Goal: Information Seeking & Learning: Compare options

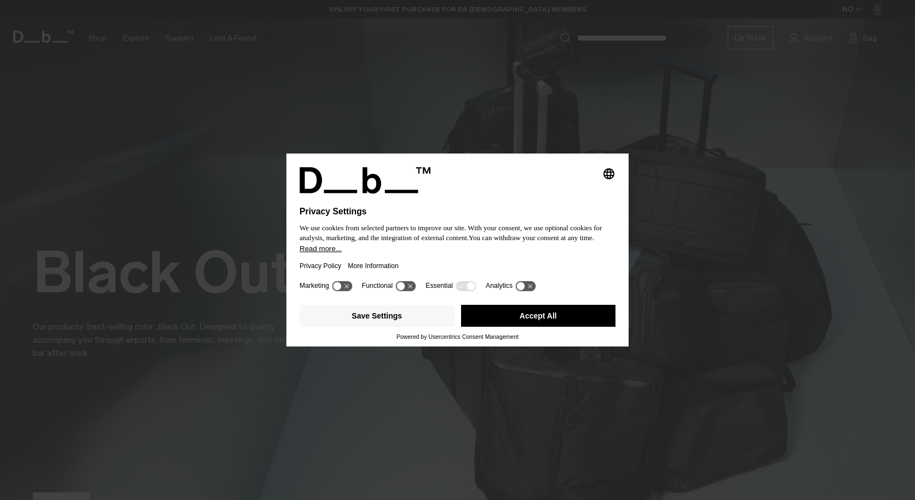
click at [539, 312] on button "Accept All" at bounding box center [538, 316] width 155 height 22
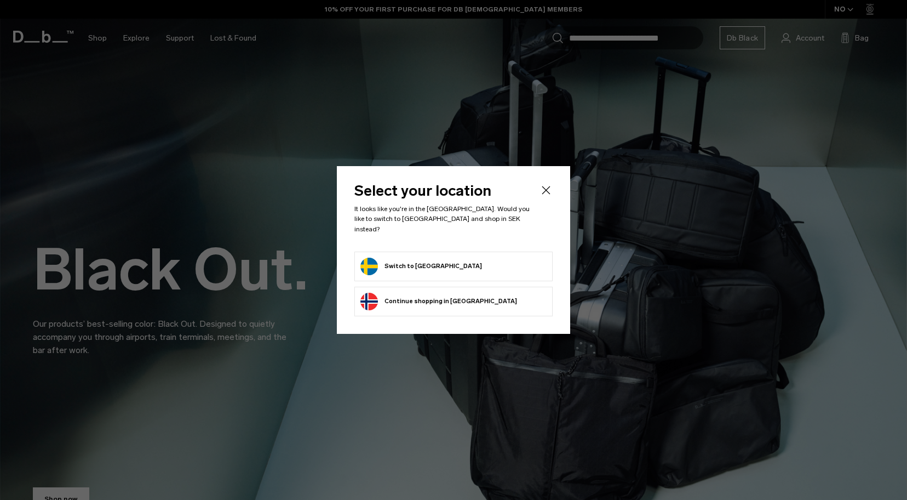
click at [423, 257] on button "Switch to Sweden" at bounding box center [421, 266] width 122 height 18
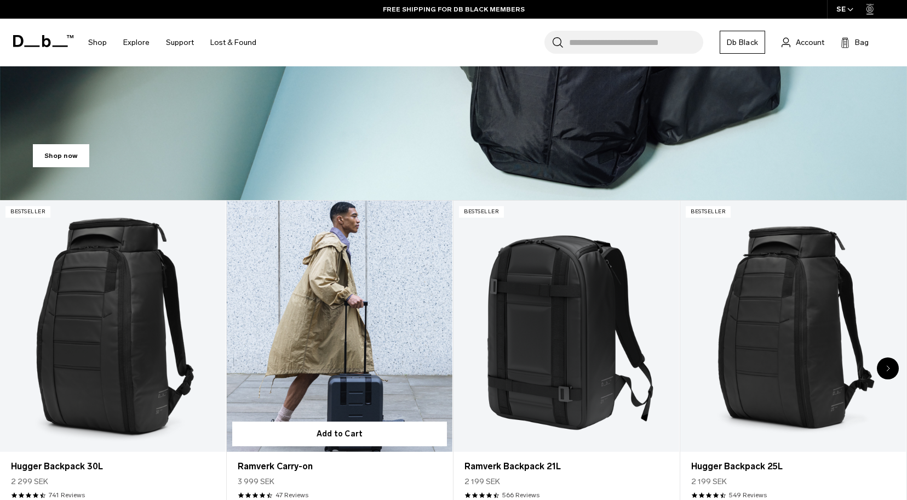
scroll to position [370, 0]
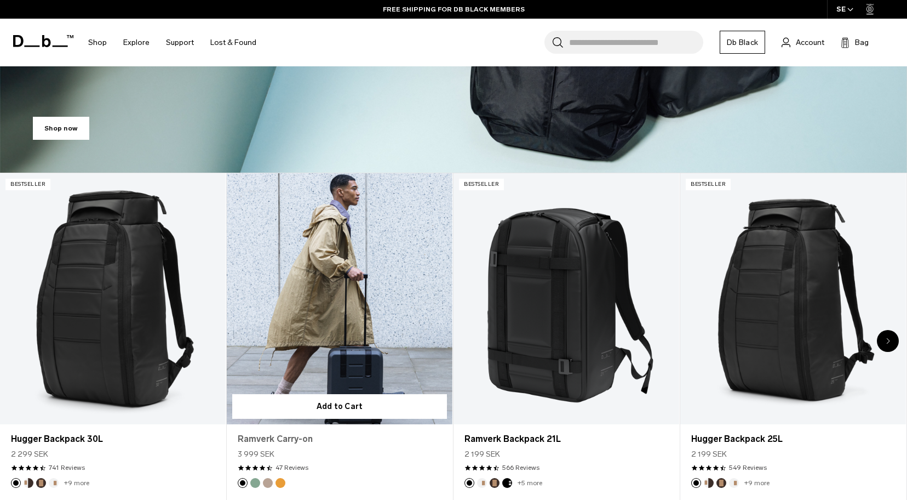
click at [296, 439] on link "Ramverk Carry-on" at bounding box center [340, 438] width 204 height 13
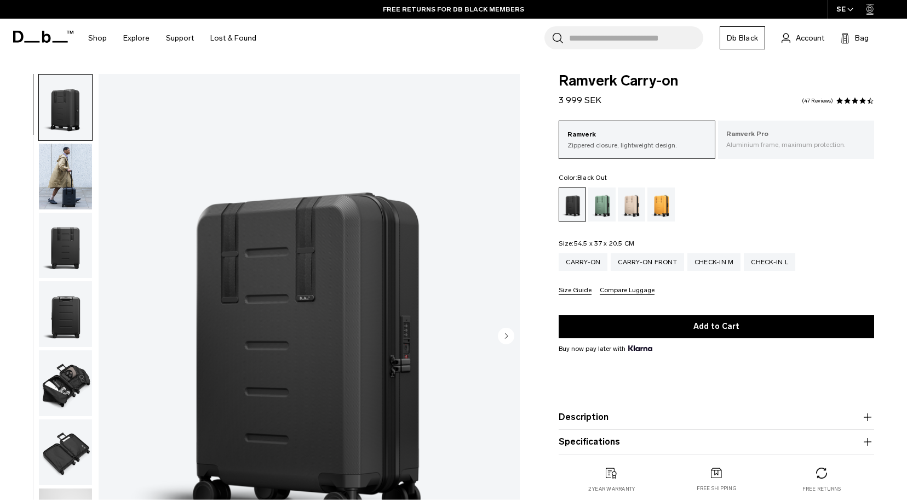
click at [784, 139] on p "Ramverk Pro" at bounding box center [796, 134] width 140 height 11
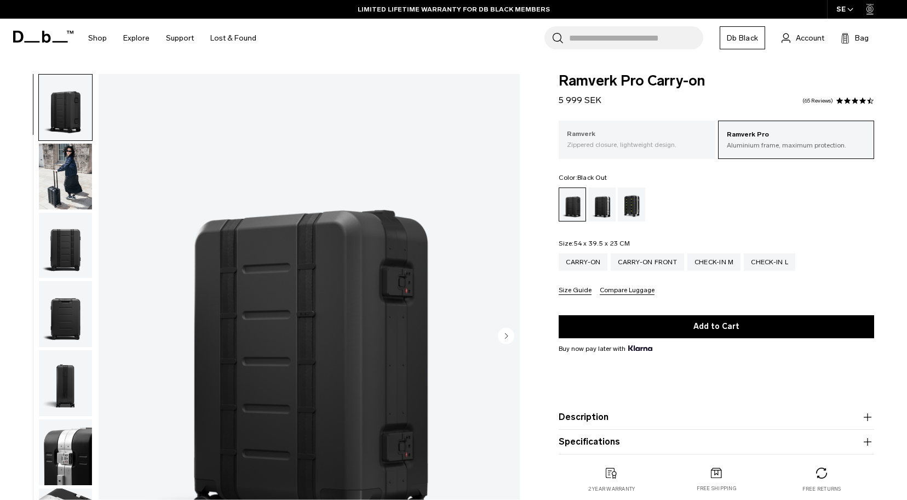
click at [627, 137] on p "Ramverk" at bounding box center [637, 134] width 140 height 11
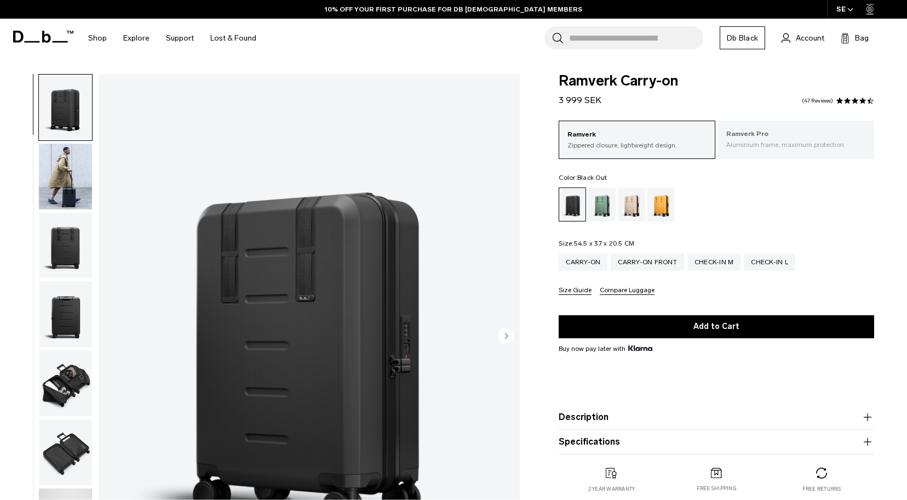
click at [774, 140] on p "Aluminium frame, maximum protection." at bounding box center [796, 145] width 140 height 10
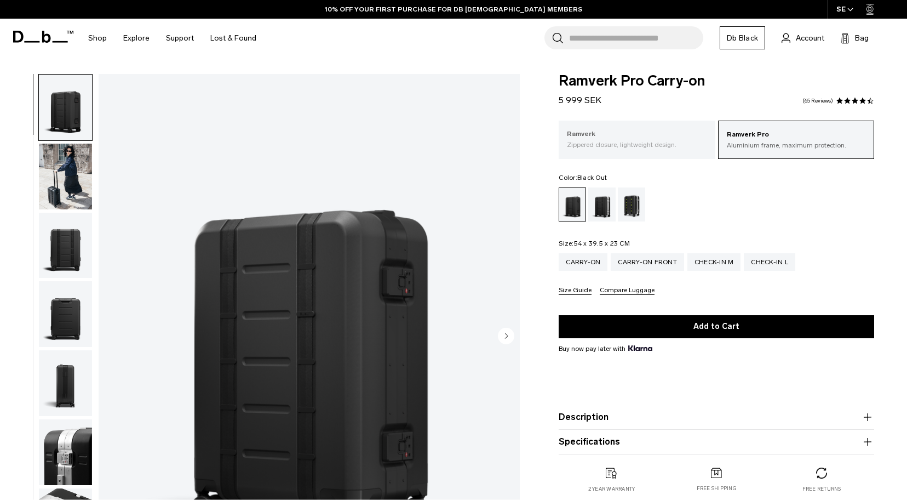
click at [624, 138] on p "Ramverk" at bounding box center [637, 134] width 140 height 11
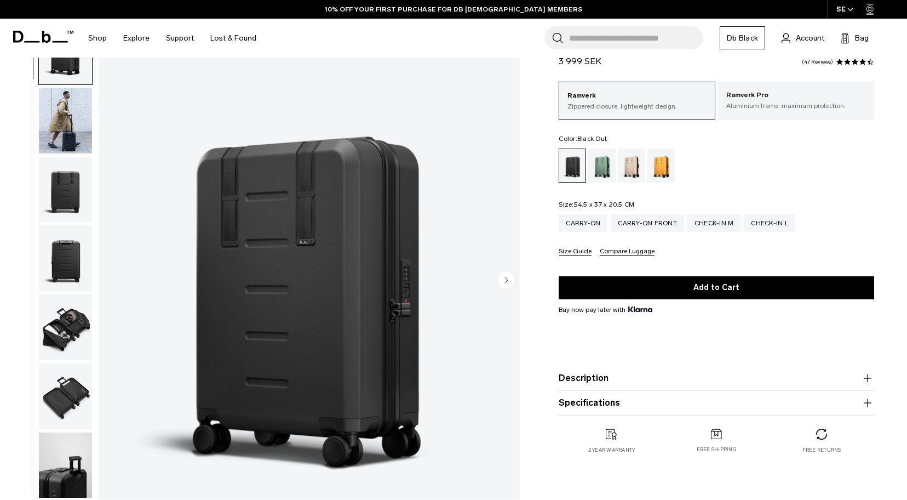
scroll to position [37, 0]
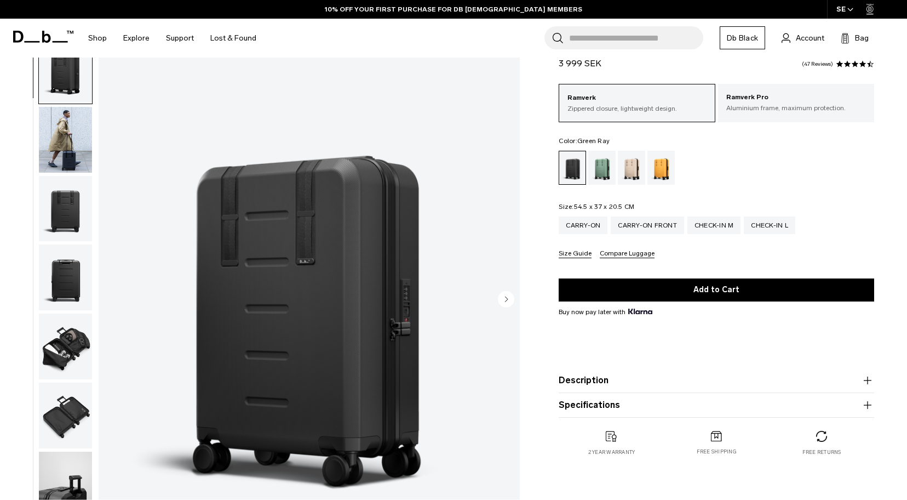
click at [605, 163] on div "Green Ray" at bounding box center [602, 168] width 28 height 34
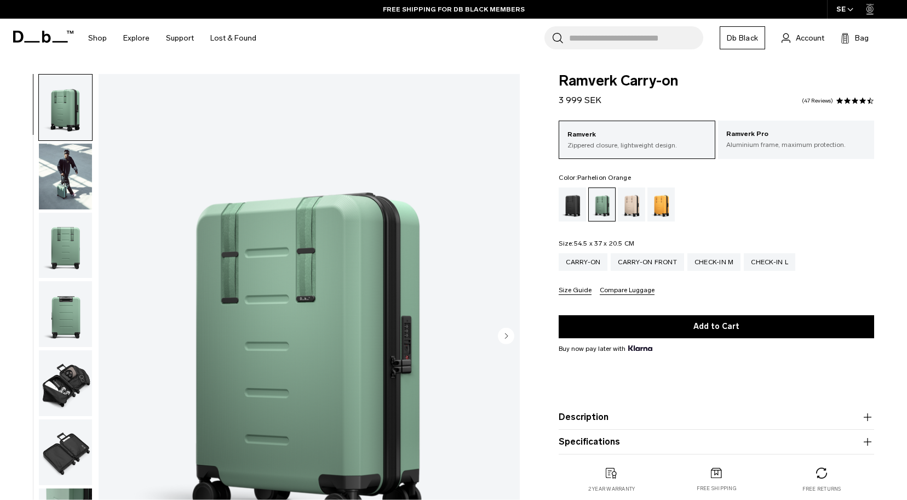
click at [660, 199] on div "Parhelion Orange" at bounding box center [661, 204] width 28 height 34
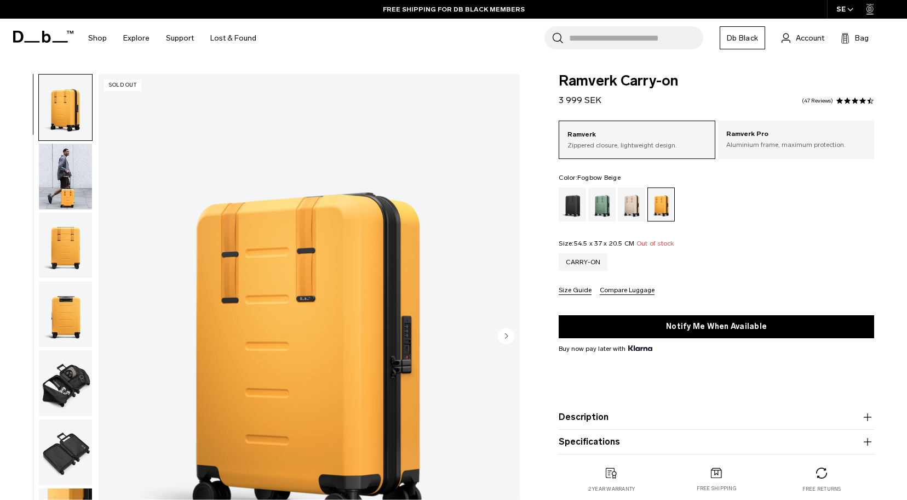
click at [631, 200] on div "Fogbow Beige" at bounding box center [632, 204] width 28 height 34
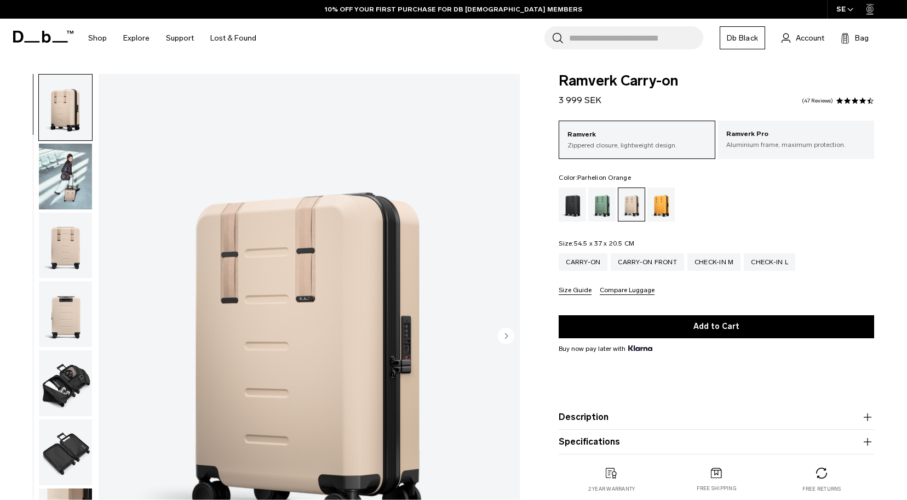
click at [664, 202] on div "Parhelion Orange" at bounding box center [661, 204] width 28 height 34
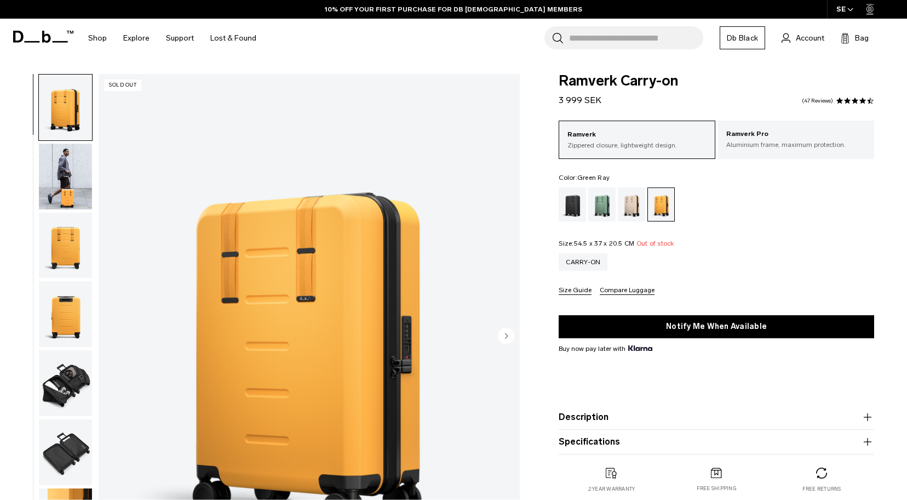
click at [604, 202] on div "Green Ray" at bounding box center [602, 204] width 28 height 34
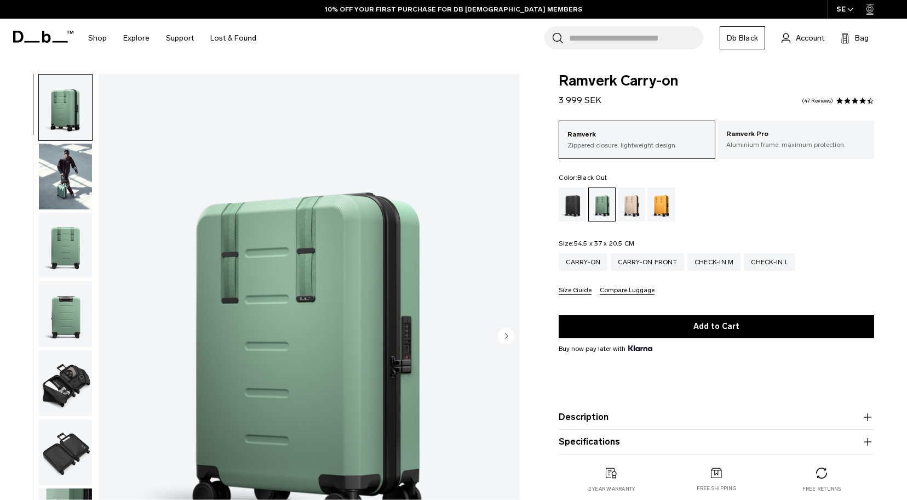
click at [570, 202] on div "Black Out" at bounding box center [573, 204] width 28 height 34
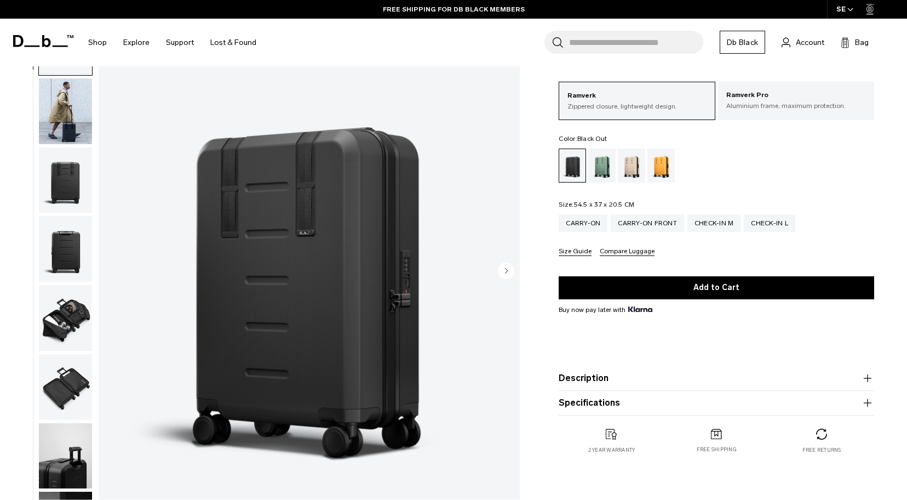
scroll to position [110, 0]
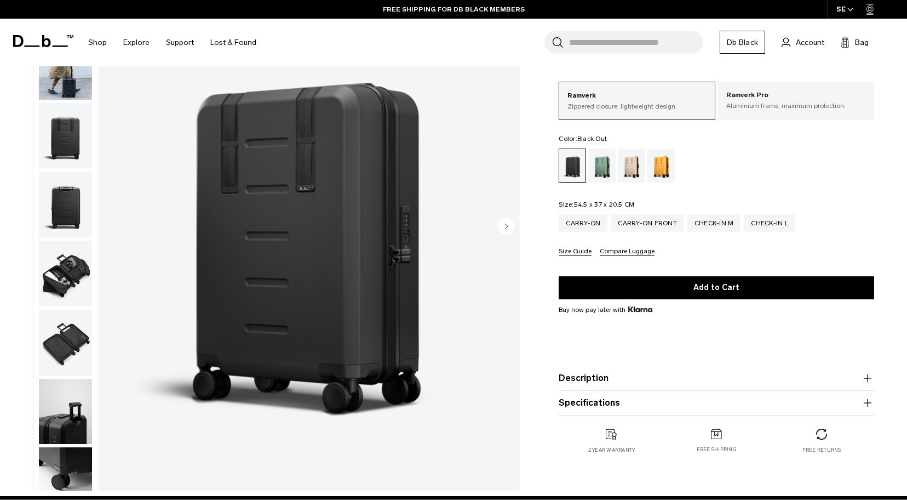
click at [61, 134] on img "button" at bounding box center [65, 136] width 53 height 66
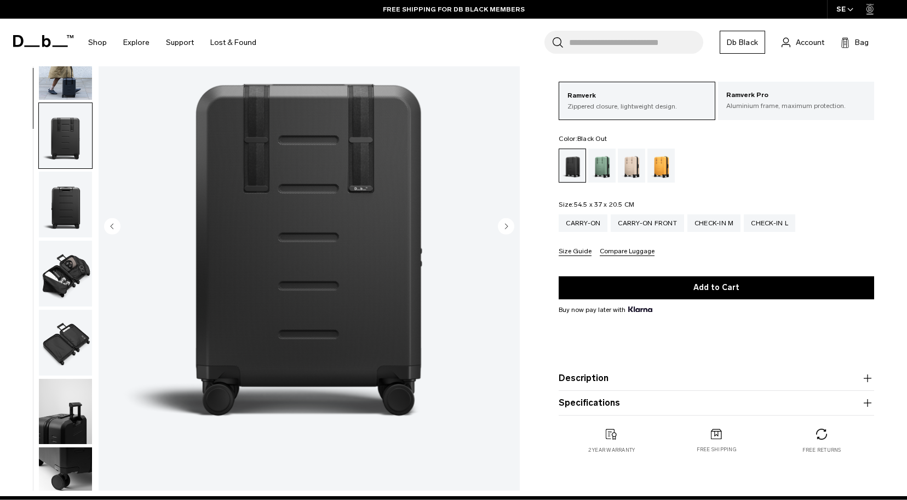
scroll to position [138, 0]
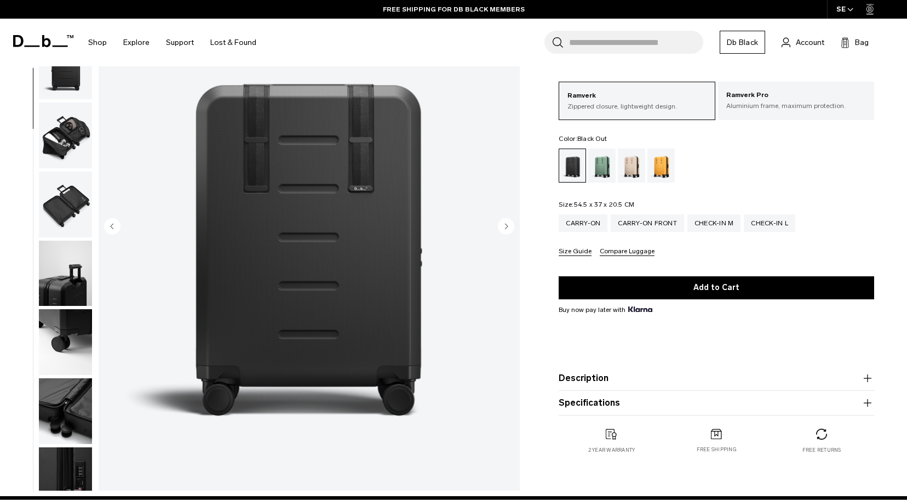
click at [72, 135] on img "button" at bounding box center [65, 135] width 53 height 66
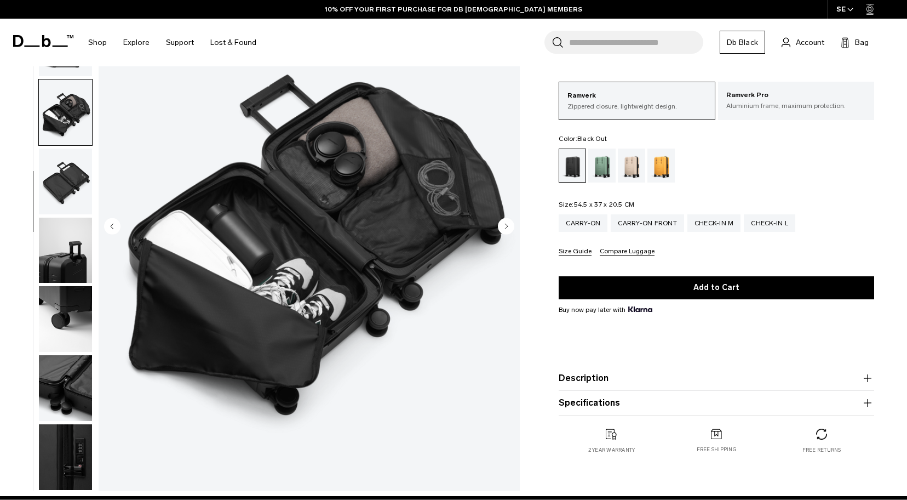
click at [73, 175] on img "button" at bounding box center [65, 181] width 53 height 66
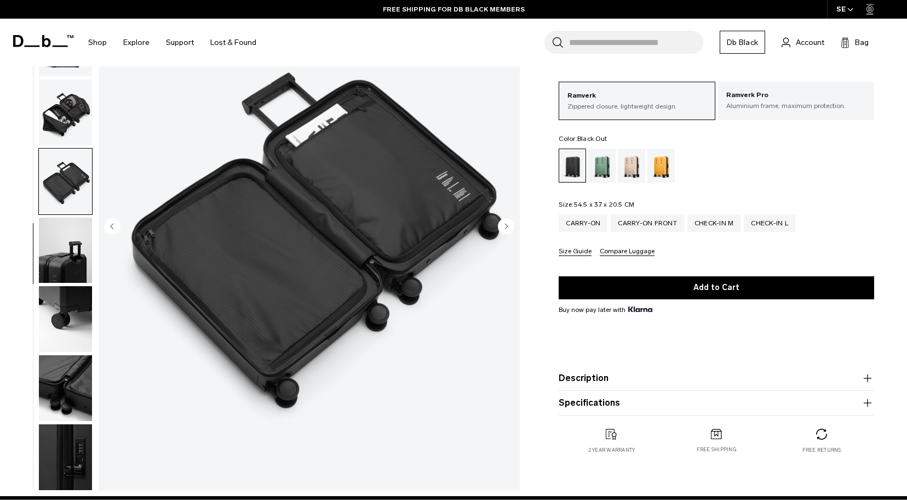
click at [67, 119] on img "button" at bounding box center [65, 112] width 53 height 66
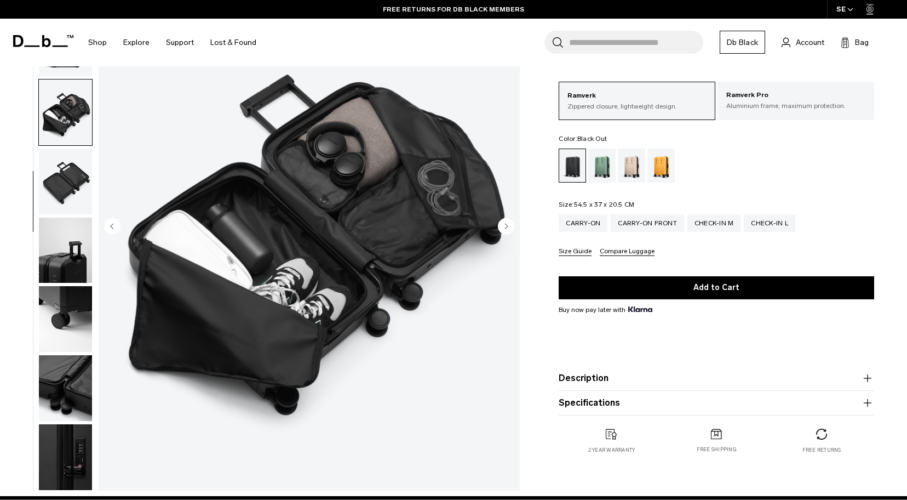
click at [70, 248] on img "button" at bounding box center [65, 250] width 53 height 66
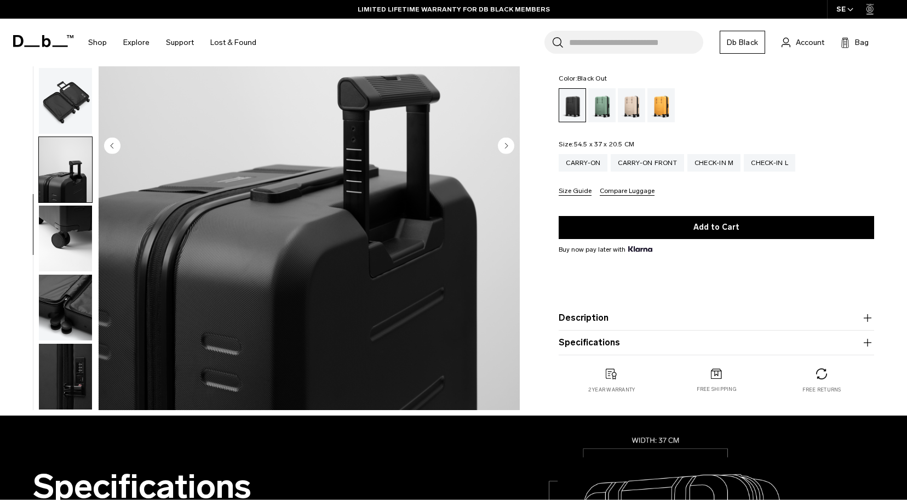
scroll to position [219, 0]
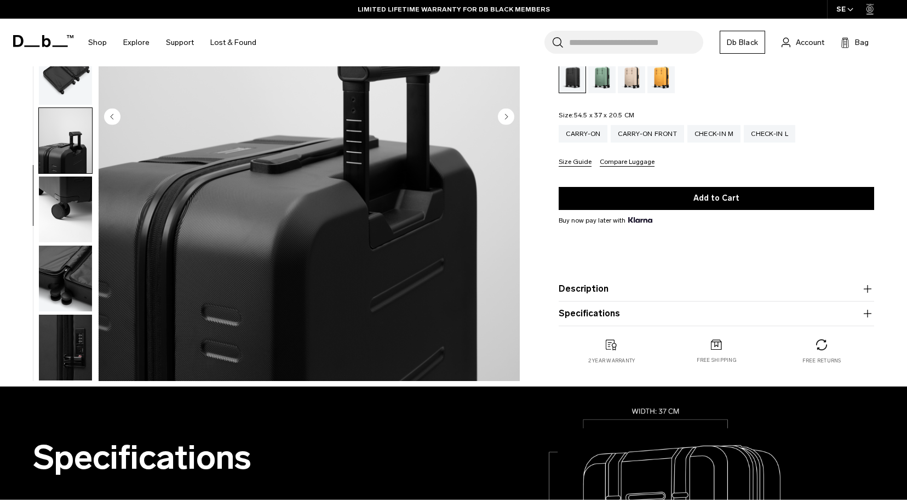
click at [72, 197] on img "button" at bounding box center [65, 209] width 53 height 66
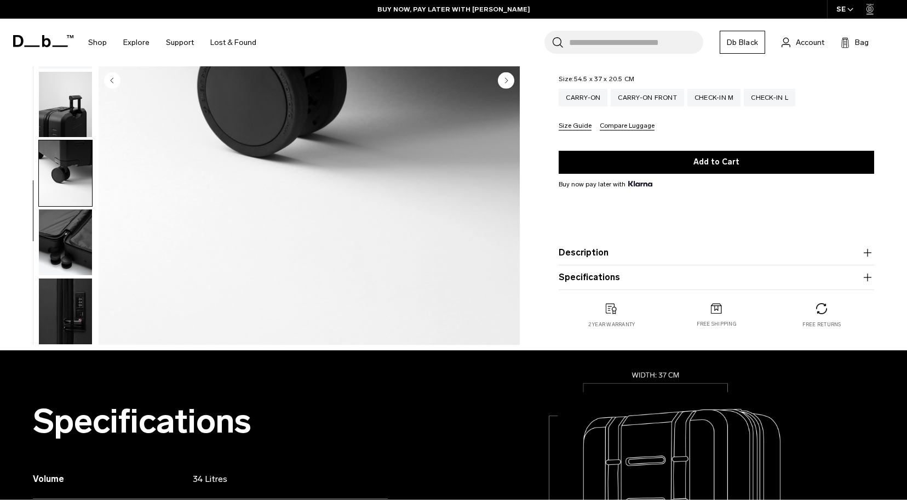
scroll to position [256, 0]
click at [62, 232] on img "button" at bounding box center [65, 242] width 53 height 66
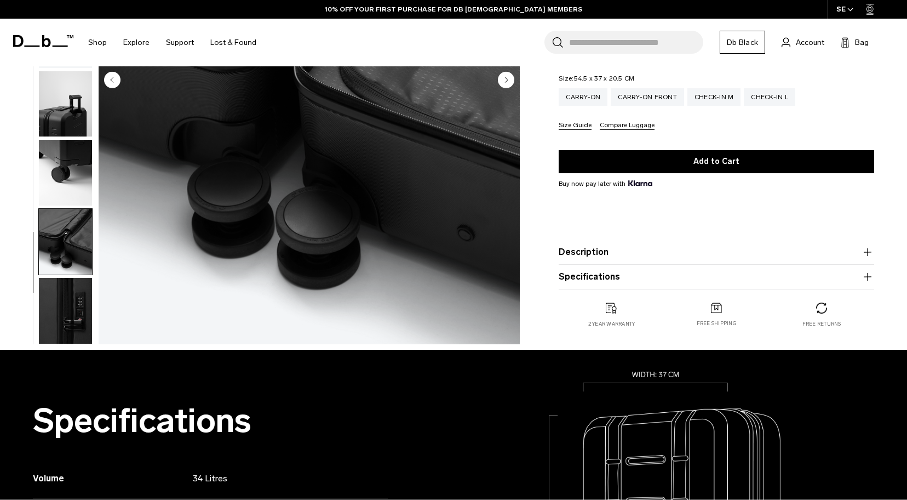
click at [71, 306] on img "button" at bounding box center [65, 311] width 53 height 66
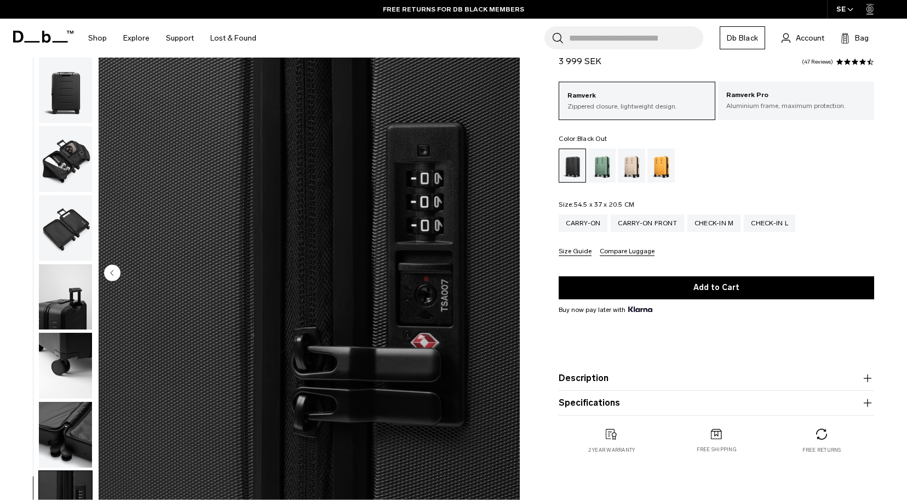
scroll to position [0, 0]
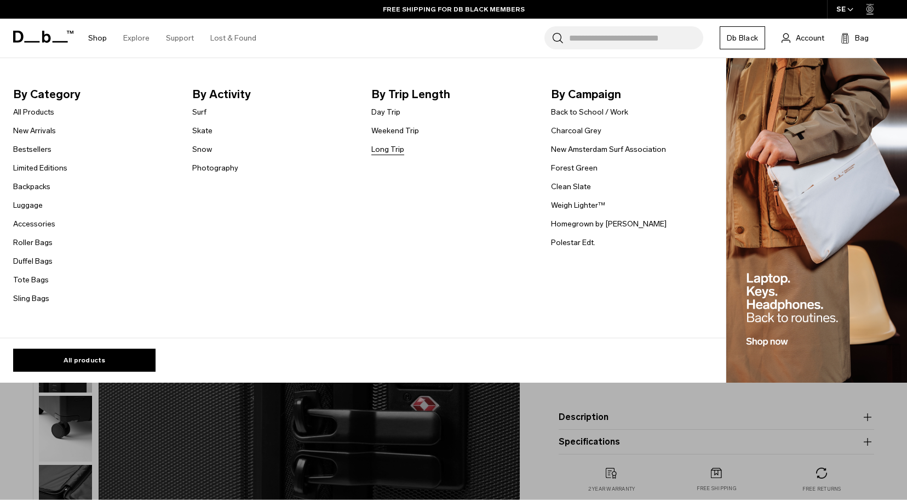
click at [388, 148] on link "Long Trip" at bounding box center [387, 150] width 33 height 12
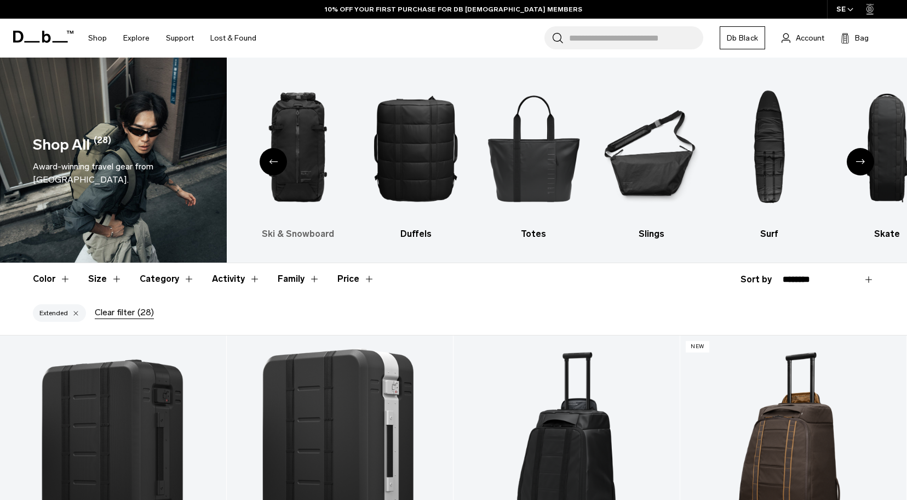
click at [296, 231] on h3 "Ski & Snowboard" at bounding box center [298, 233] width 99 height 13
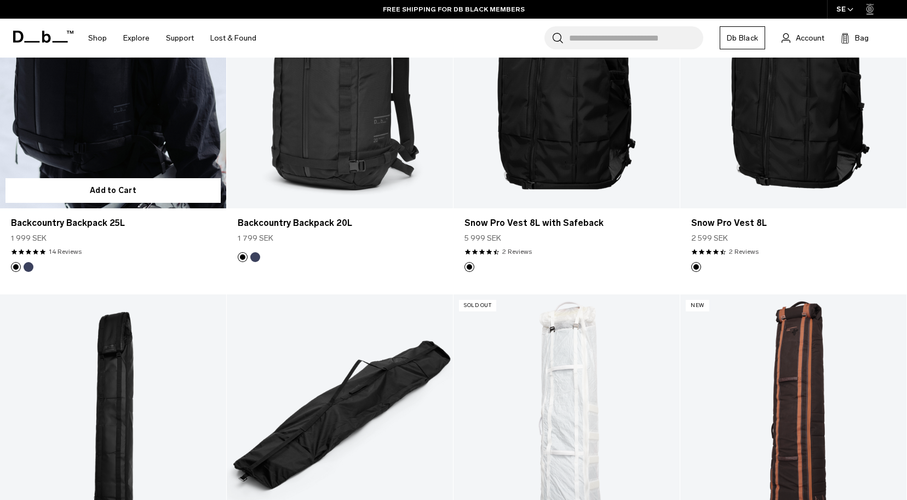
scroll to position [949, 0]
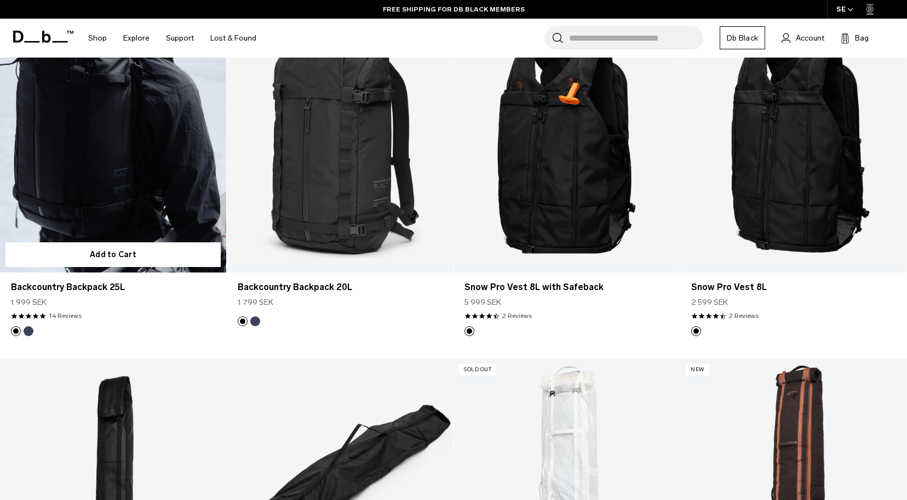
click at [99, 149] on link "Backcountry Backpack 25L" at bounding box center [113, 146] width 226 height 251
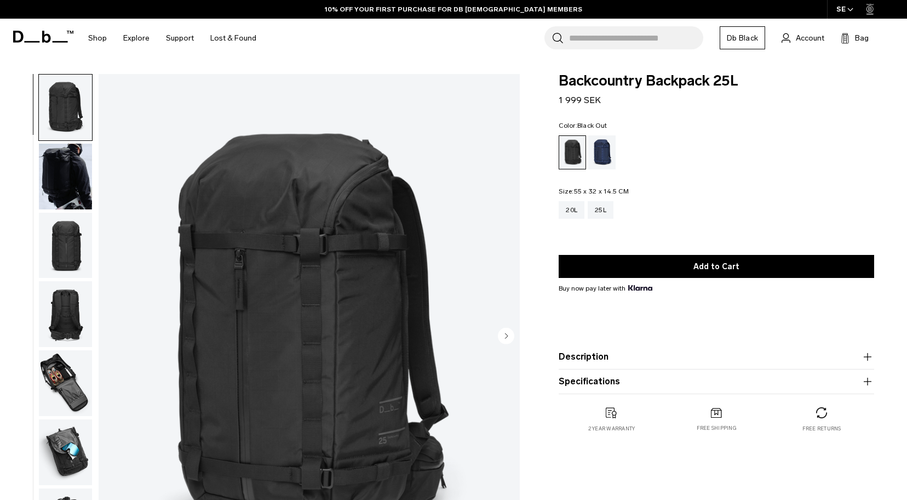
click at [64, 244] on img "button" at bounding box center [65, 246] width 53 height 66
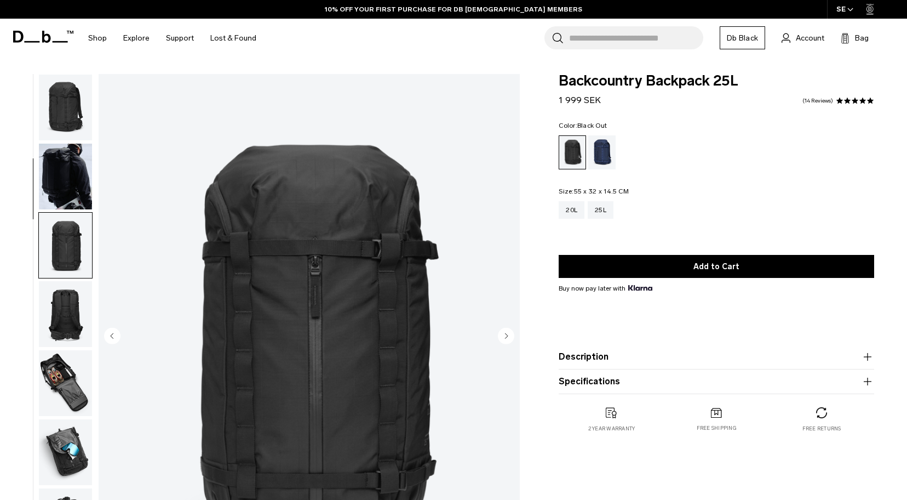
scroll to position [138, 0]
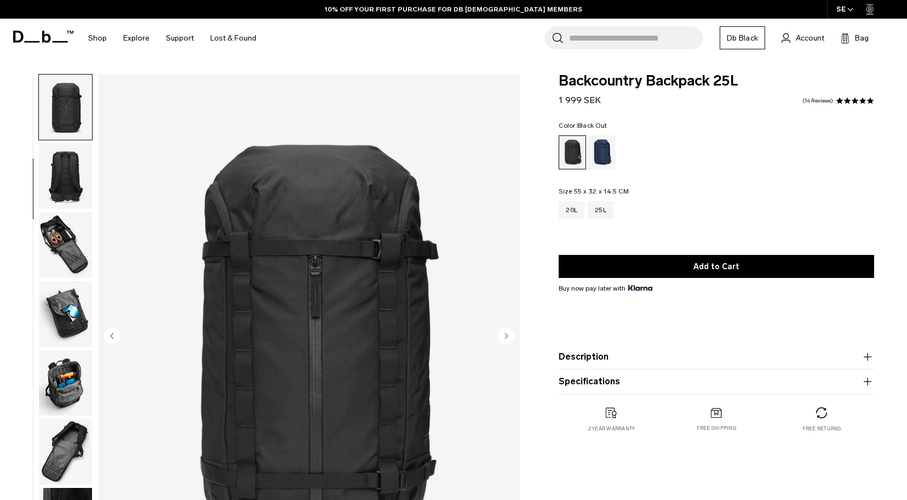
click at [61, 246] on img "button" at bounding box center [65, 245] width 53 height 66
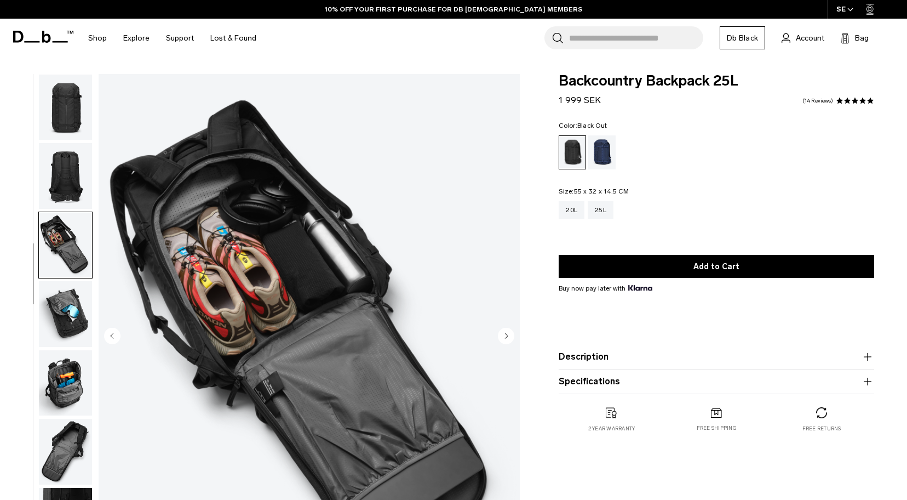
scroll to position [276, 0]
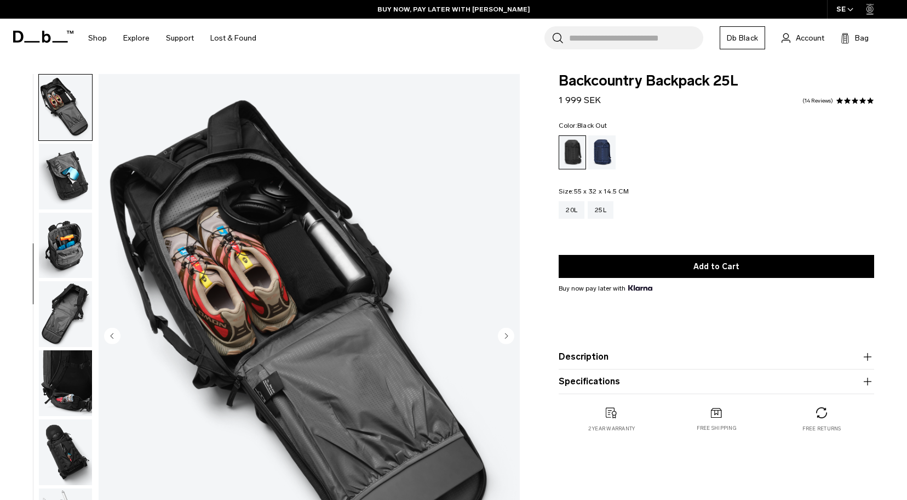
click at [68, 377] on img "button" at bounding box center [65, 383] width 53 height 66
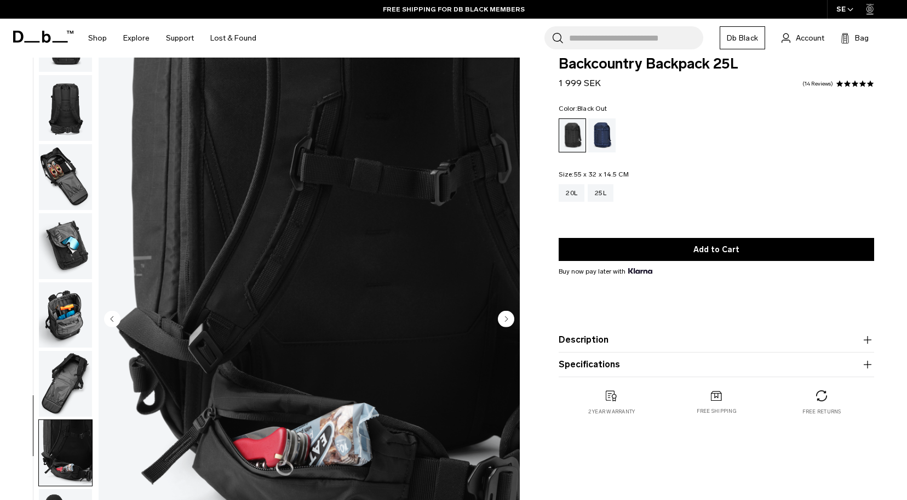
scroll to position [0, 0]
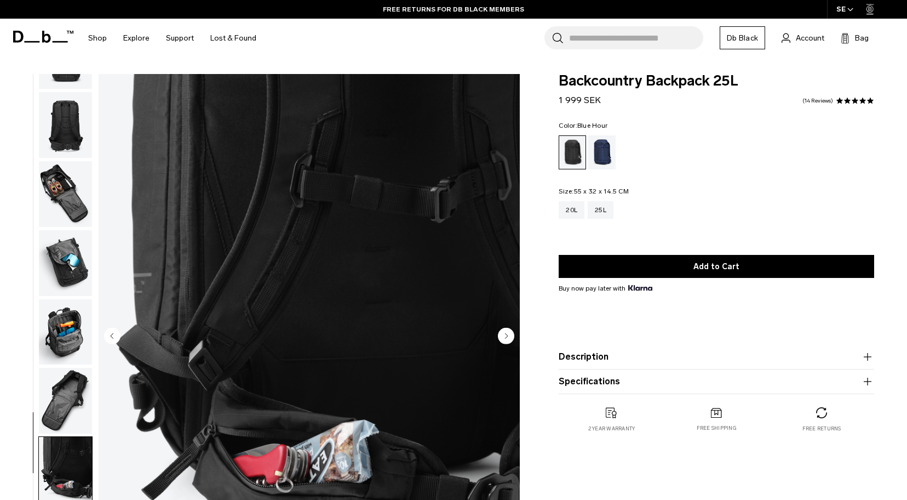
click at [605, 148] on div "Blue Hour" at bounding box center [602, 152] width 28 height 34
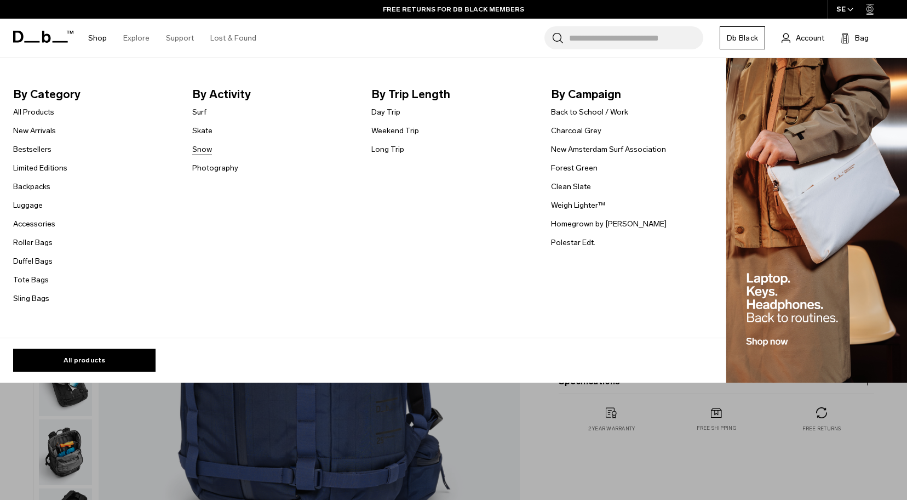
click at [203, 148] on link "Snow" at bounding box center [202, 150] width 20 height 12
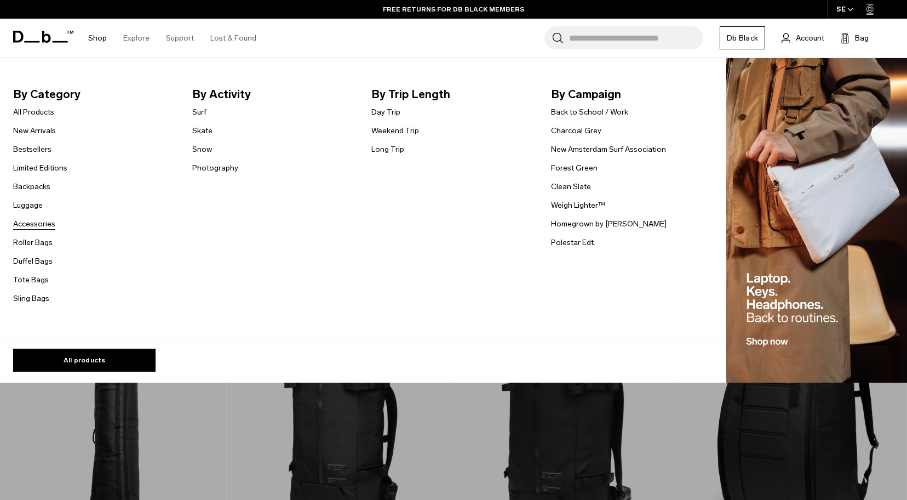
click at [36, 221] on link "Accessories" at bounding box center [34, 224] width 42 height 12
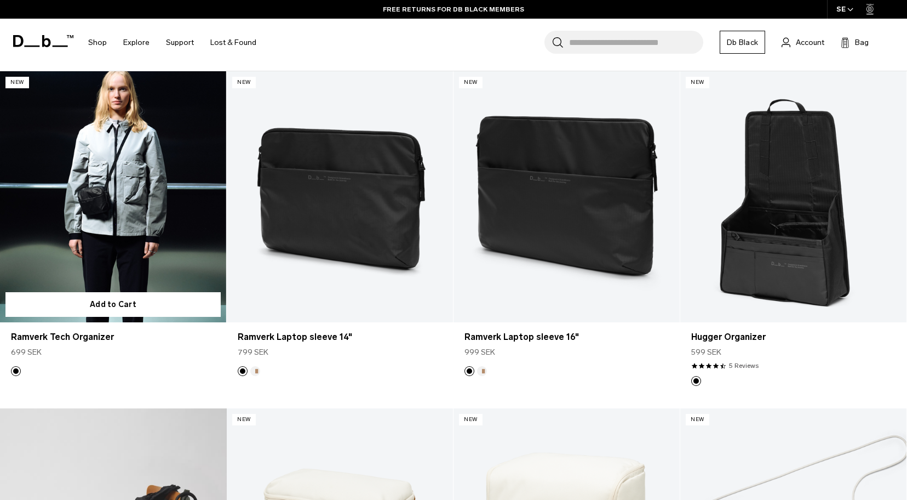
scroll to position [256, 0]
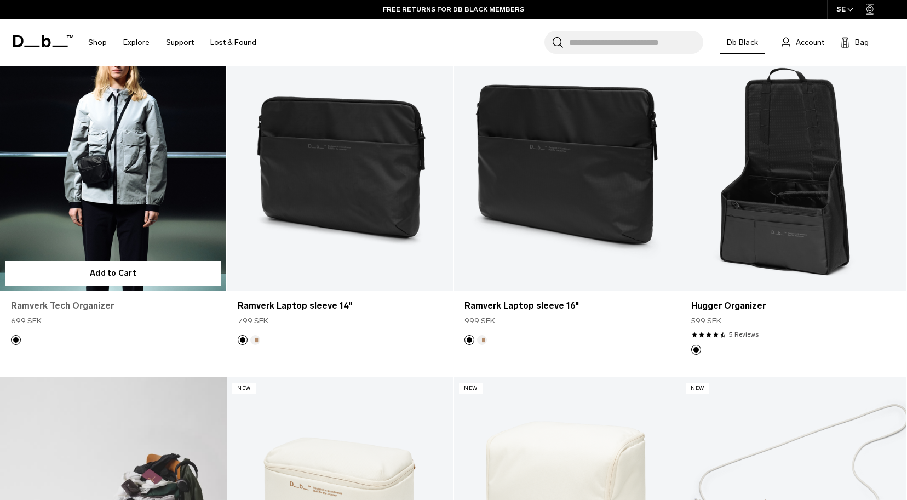
click at [89, 303] on link "Ramverk Tech Organizer" at bounding box center [113, 305] width 204 height 13
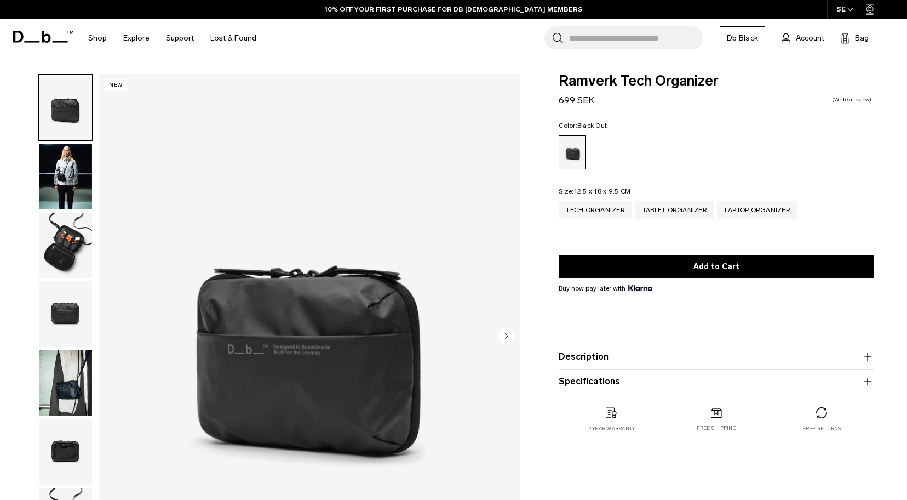
click at [71, 169] on img "button" at bounding box center [65, 177] width 53 height 66
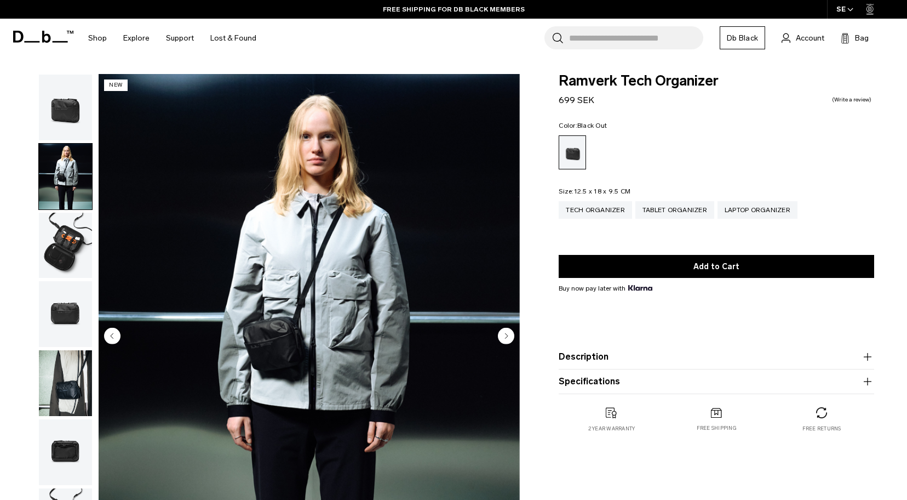
click at [63, 237] on img "button" at bounding box center [65, 246] width 53 height 66
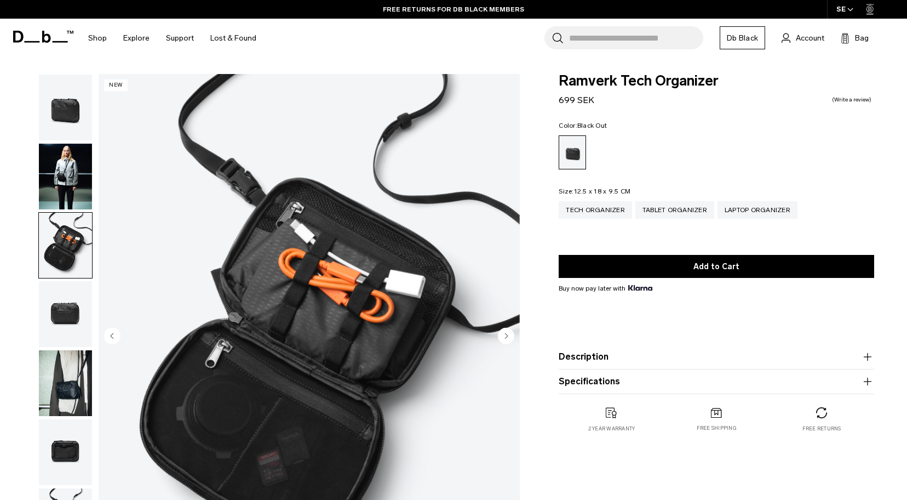
click at [61, 305] on img "button" at bounding box center [65, 314] width 53 height 66
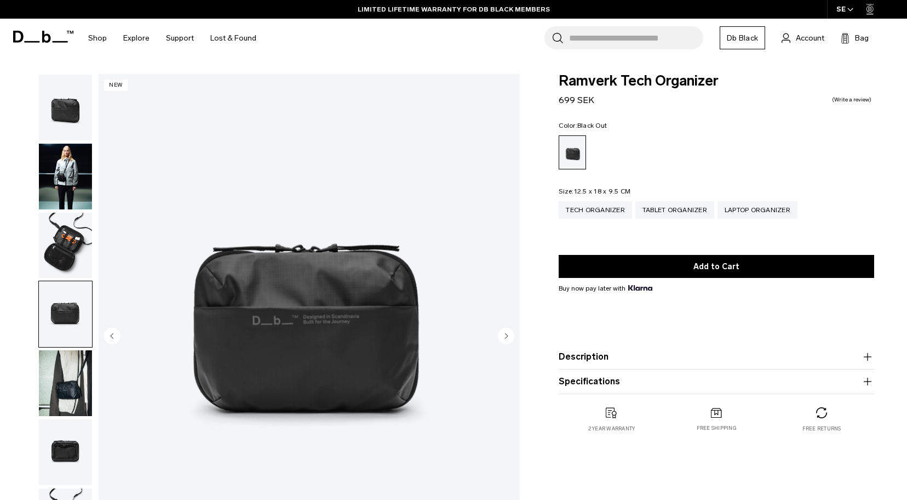
click at [66, 373] on img "button" at bounding box center [65, 383] width 53 height 66
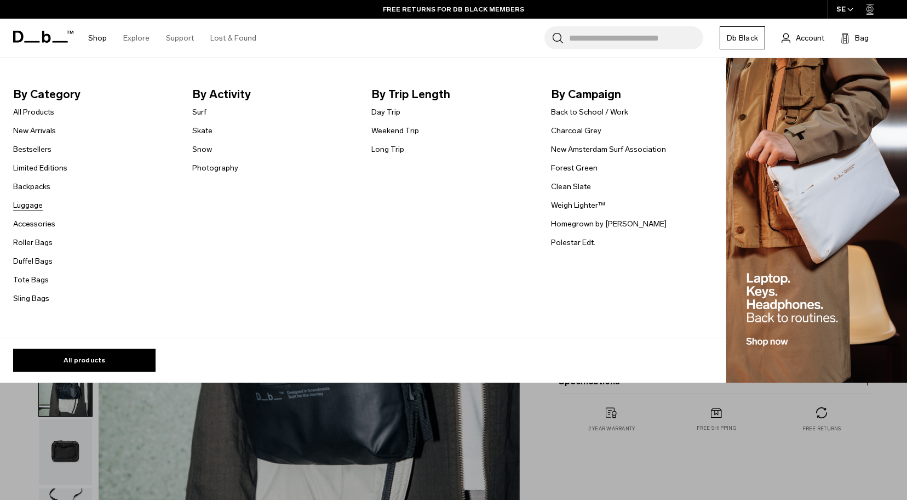
click at [30, 204] on link "Luggage" at bounding box center [28, 205] width 30 height 12
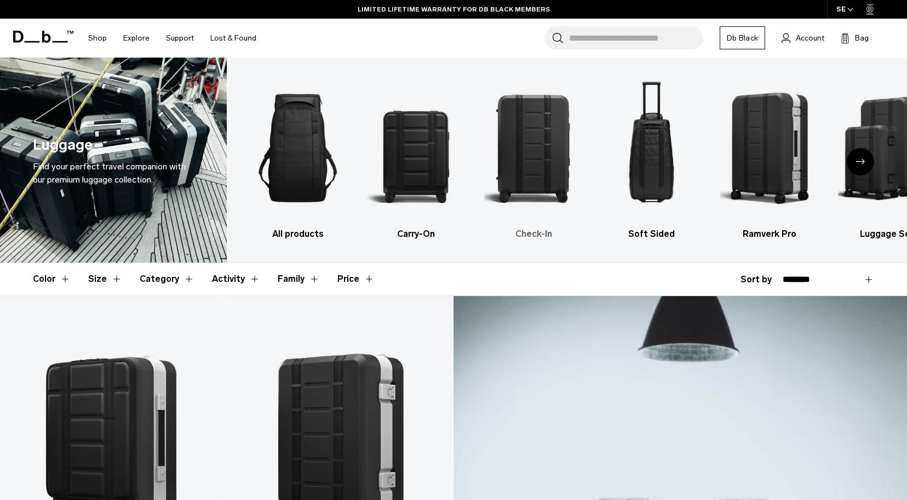
click at [538, 152] on img "3 / 6" at bounding box center [533, 148] width 99 height 148
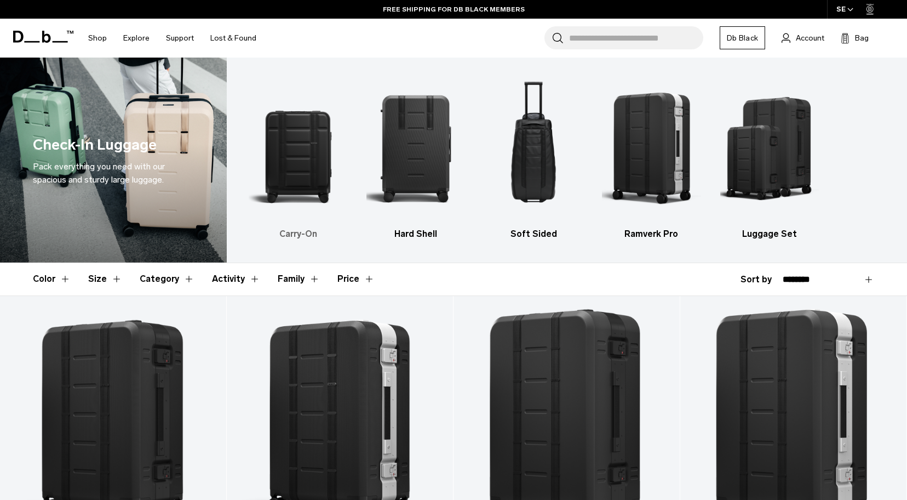
click at [298, 168] on img "1 / 5" at bounding box center [298, 148] width 99 height 148
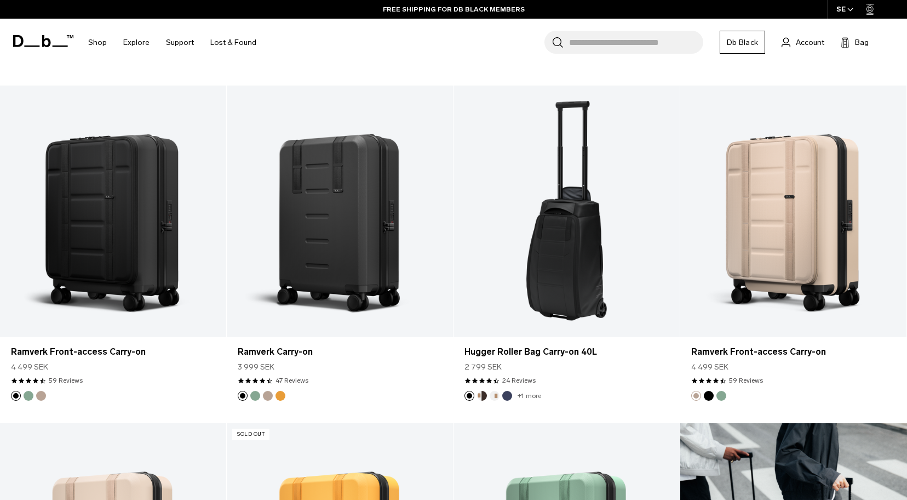
scroll to position [548, 0]
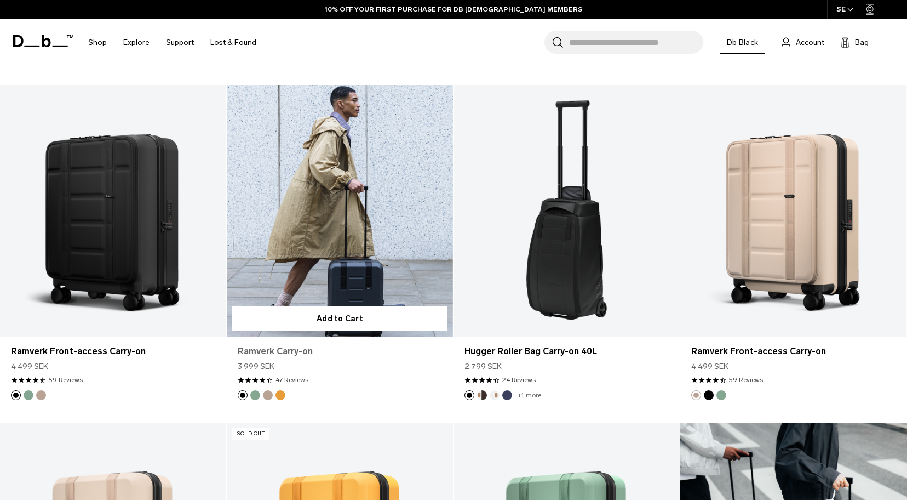
click at [274, 348] on link "Ramverk Carry-on" at bounding box center [340, 351] width 204 height 13
